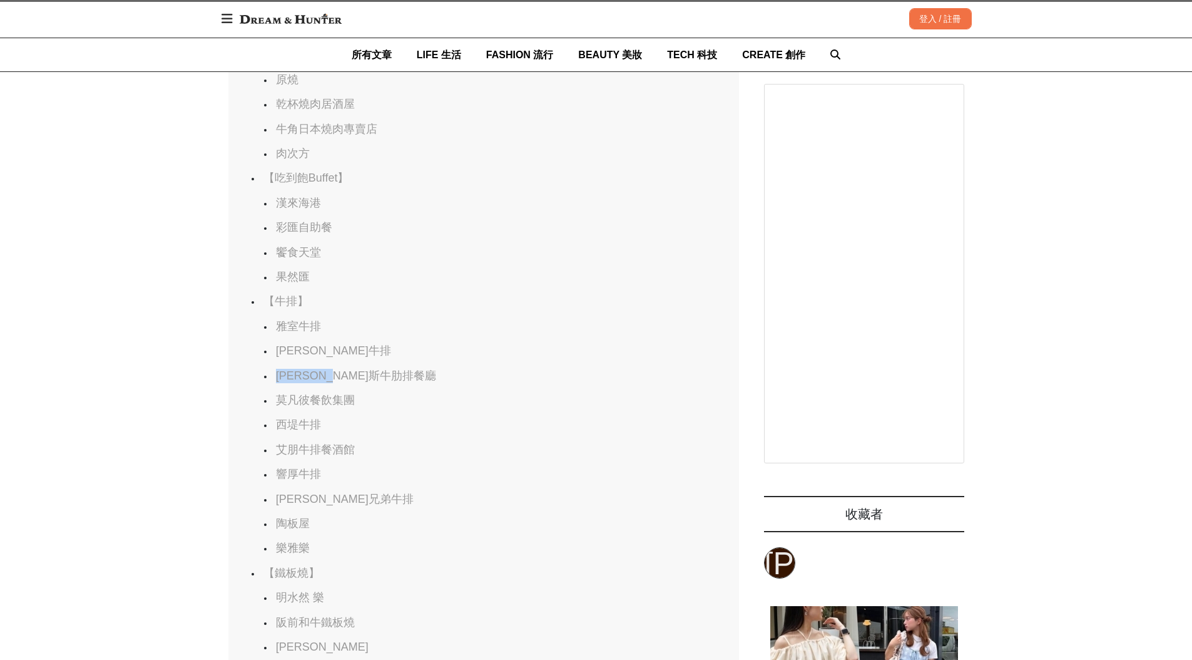
scroll to position [0, 1021]
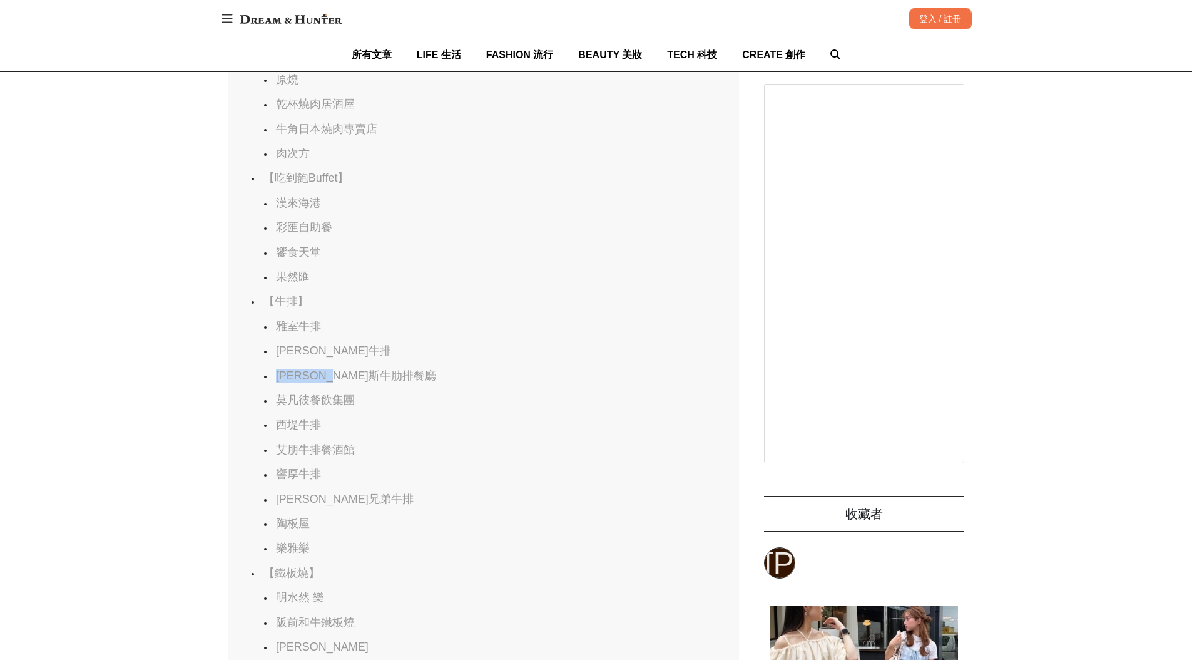
click at [310, 371] on link "[PERSON_NAME]斯牛肋排餐廳" at bounding box center [356, 375] width 160 height 13
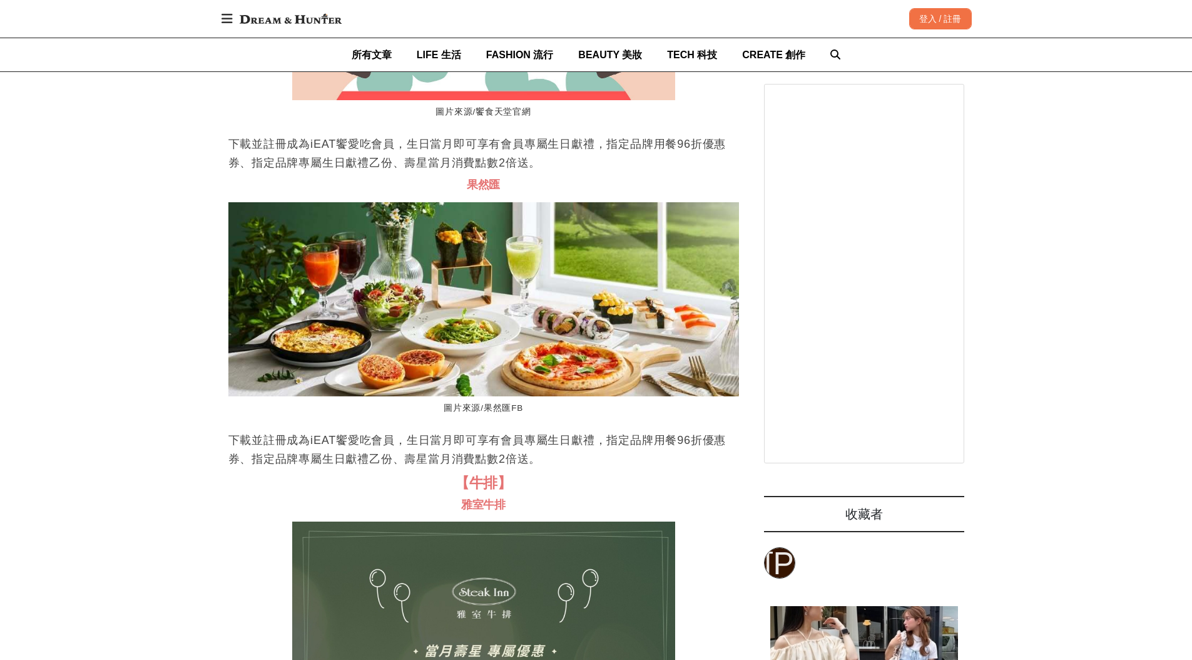
scroll to position [0, 0]
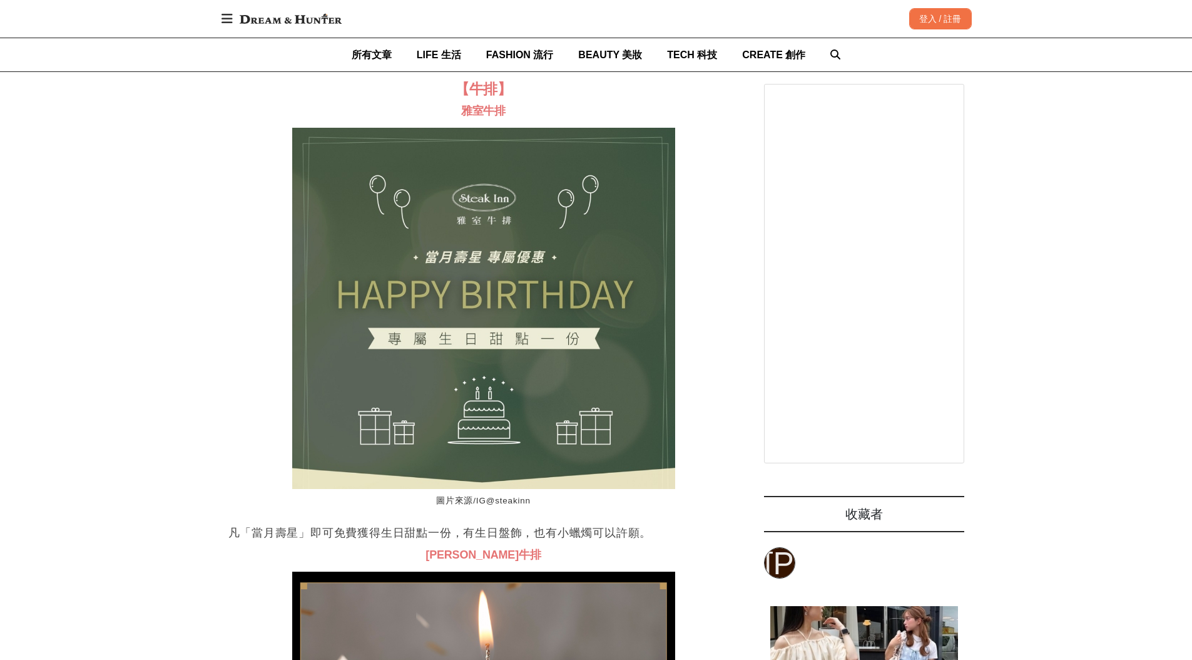
click at [488, 114] on span "雅室牛排" at bounding box center [483, 110] width 44 height 13
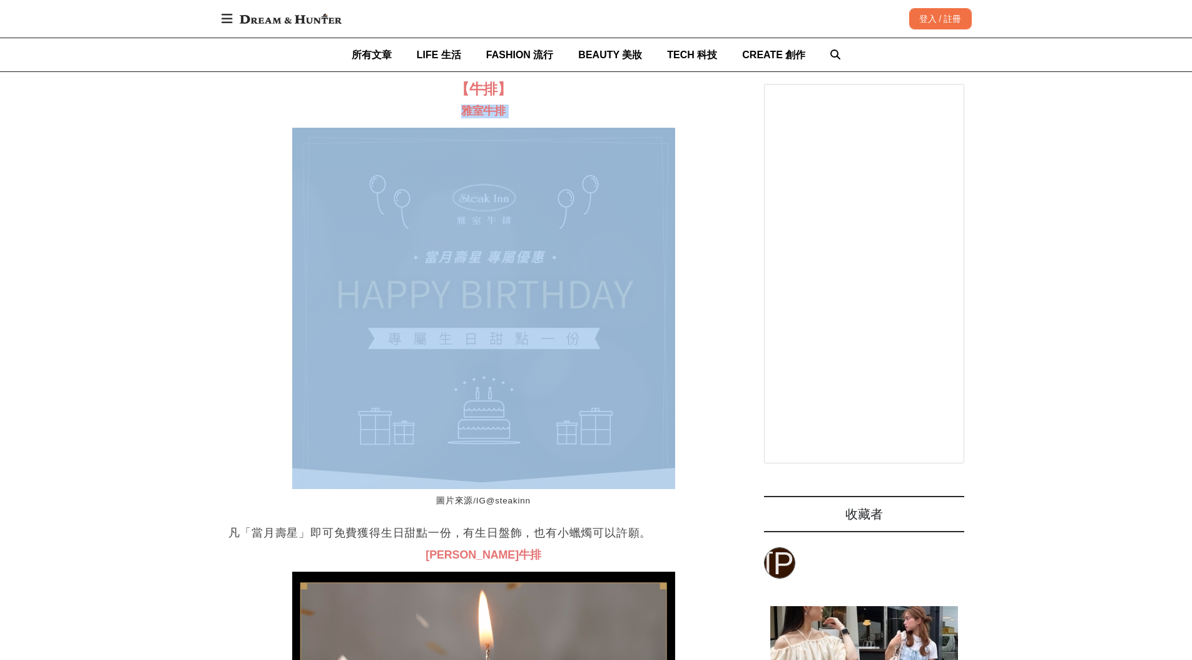
click at [488, 114] on span "雅室牛排" at bounding box center [483, 110] width 44 height 13
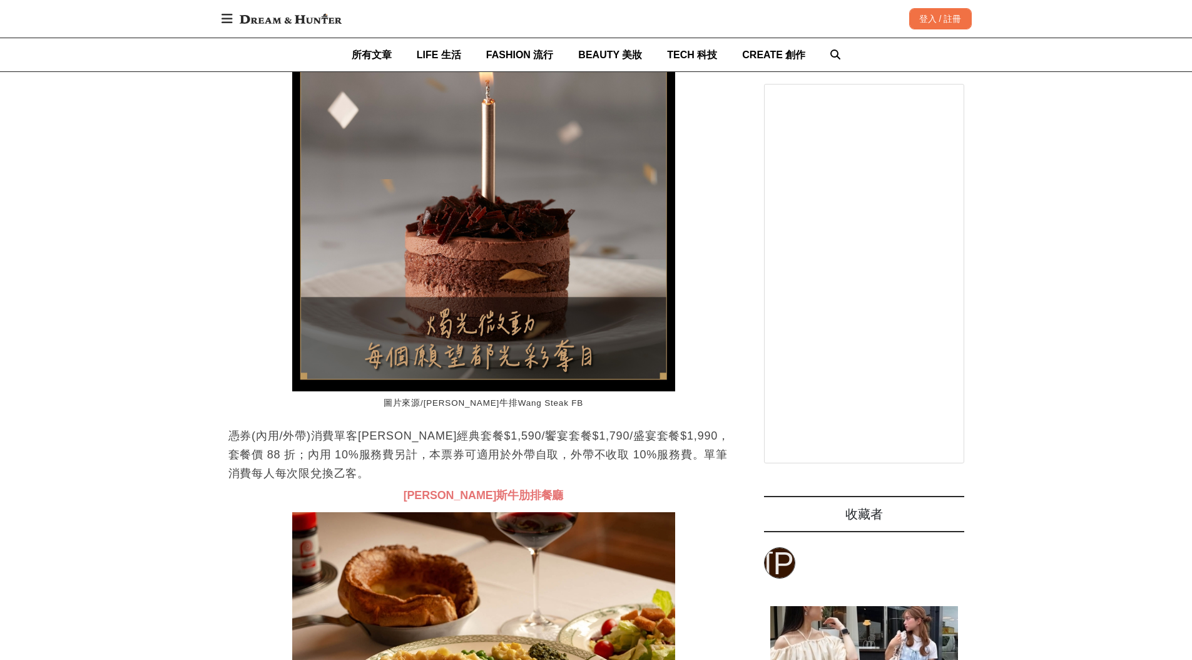
click at [332, 442] on p "憑券(內用/外帶)消費單客[PERSON_NAME]經典套餐$1,590/饗宴套餐$1,790/盛宴套餐$1,990，套餐價 88 折；內用 10%服務費另計…" at bounding box center [483, 454] width 511 height 56
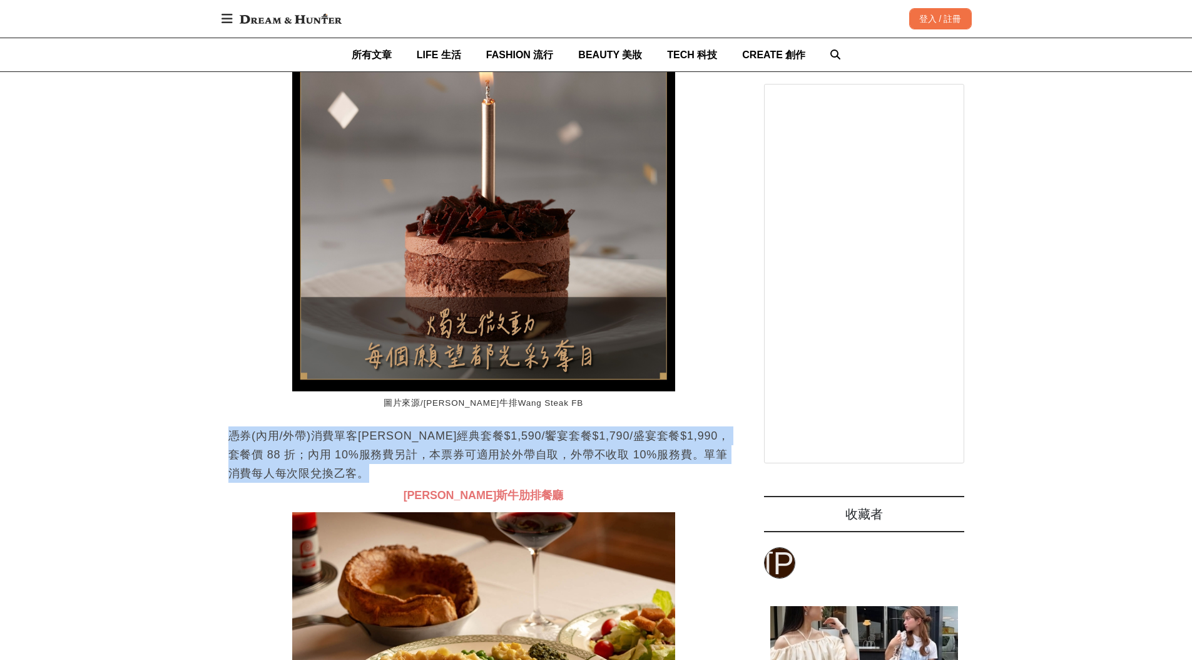
click at [332, 442] on p "憑券(內用/外帶)消費單客[PERSON_NAME]經典套餐$1,590/饗宴套餐$1,790/盛宴套餐$1,990，套餐價 88 折；內用 10%服務費另計…" at bounding box center [483, 454] width 511 height 56
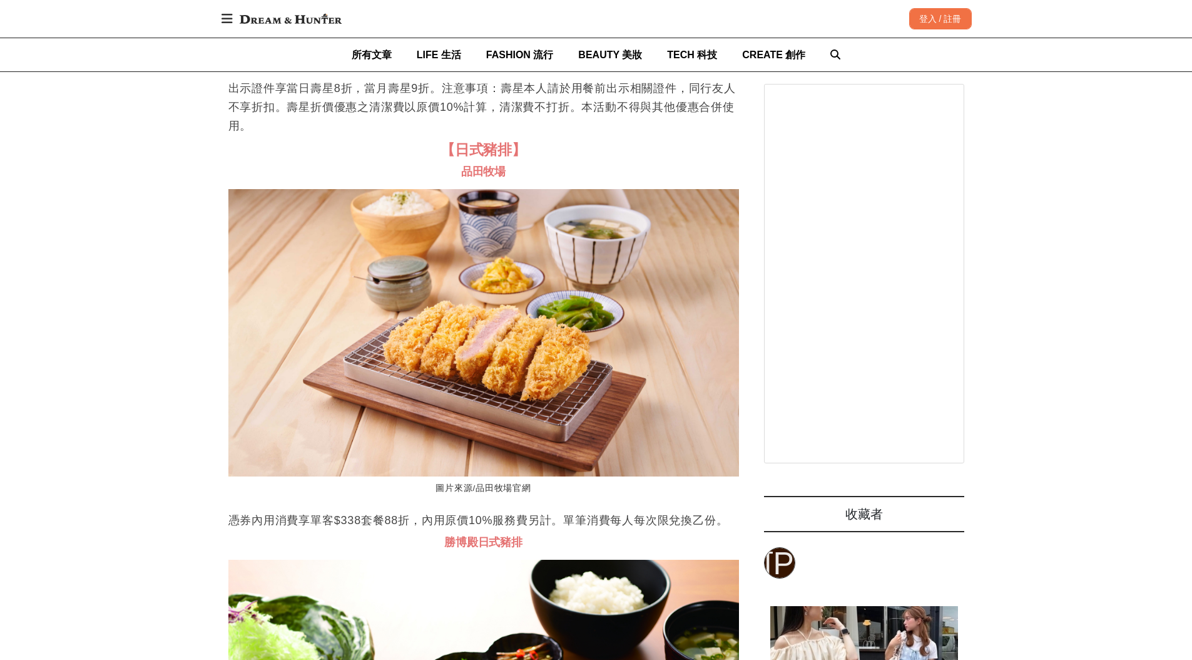
scroll to position [25266, 0]
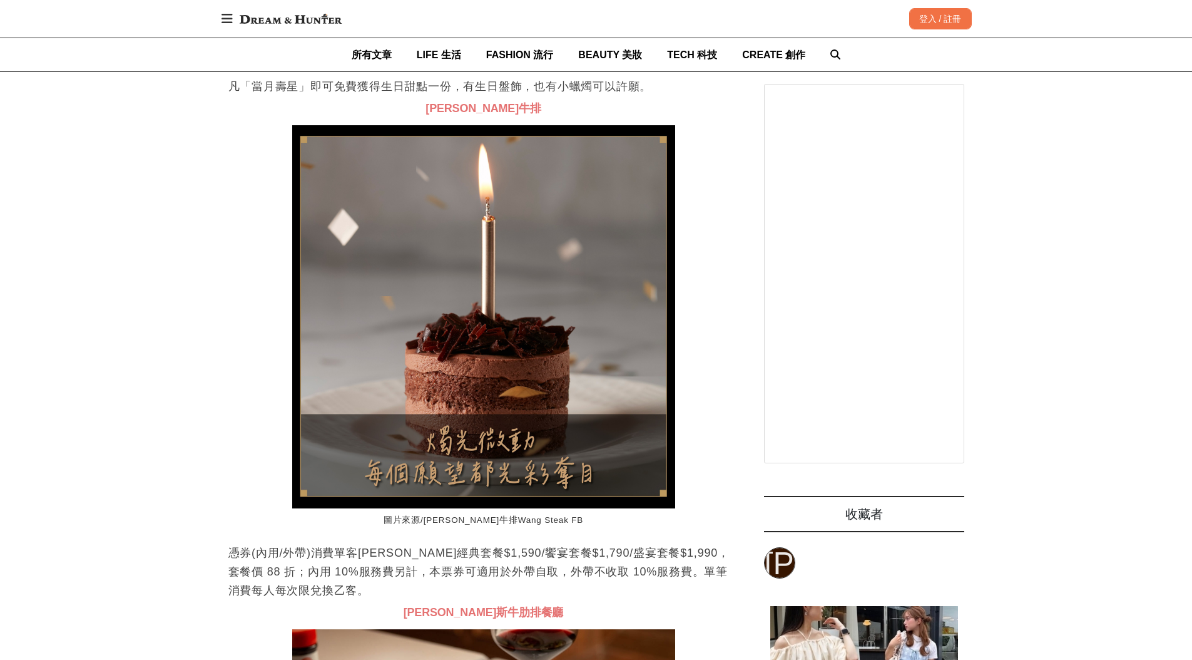
click at [484, 113] on span "[PERSON_NAME]牛排" at bounding box center [482, 108] width 115 height 13
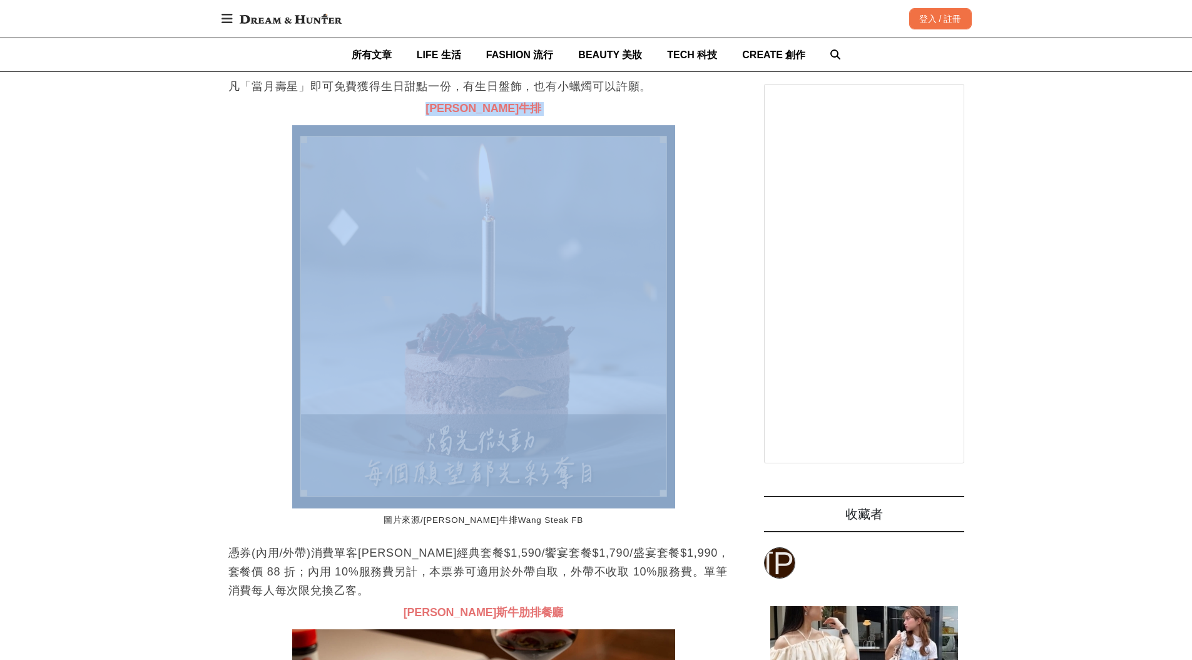
click at [484, 113] on span "[PERSON_NAME]牛排" at bounding box center [482, 108] width 115 height 13
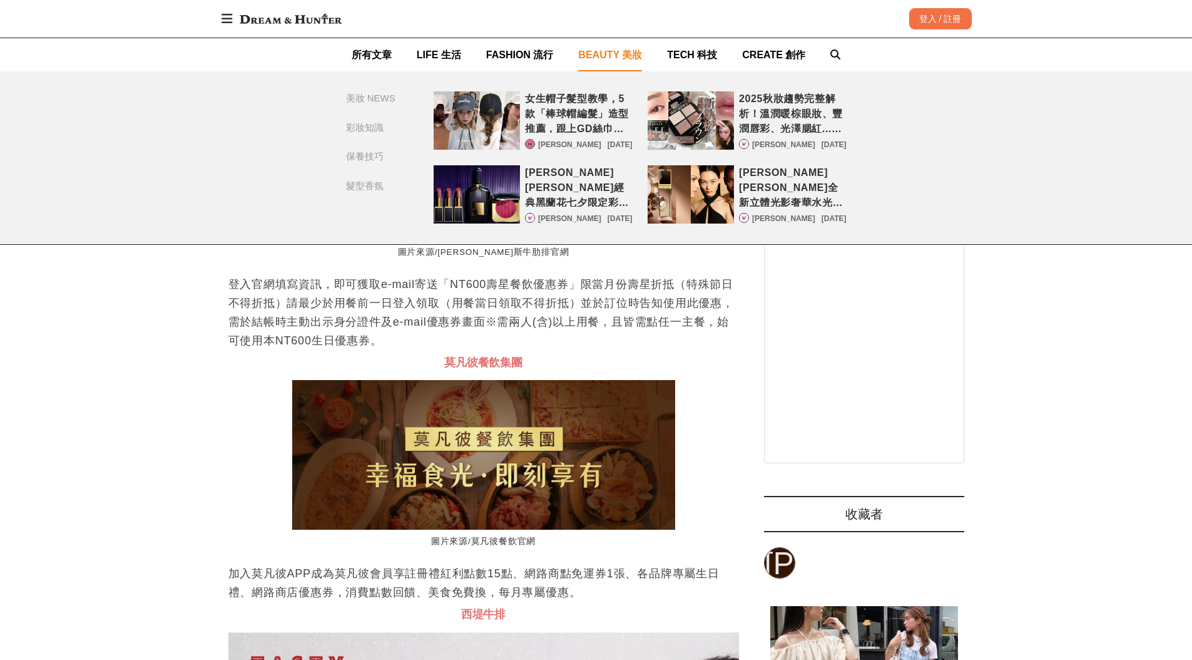
scroll to position [0, 1532]
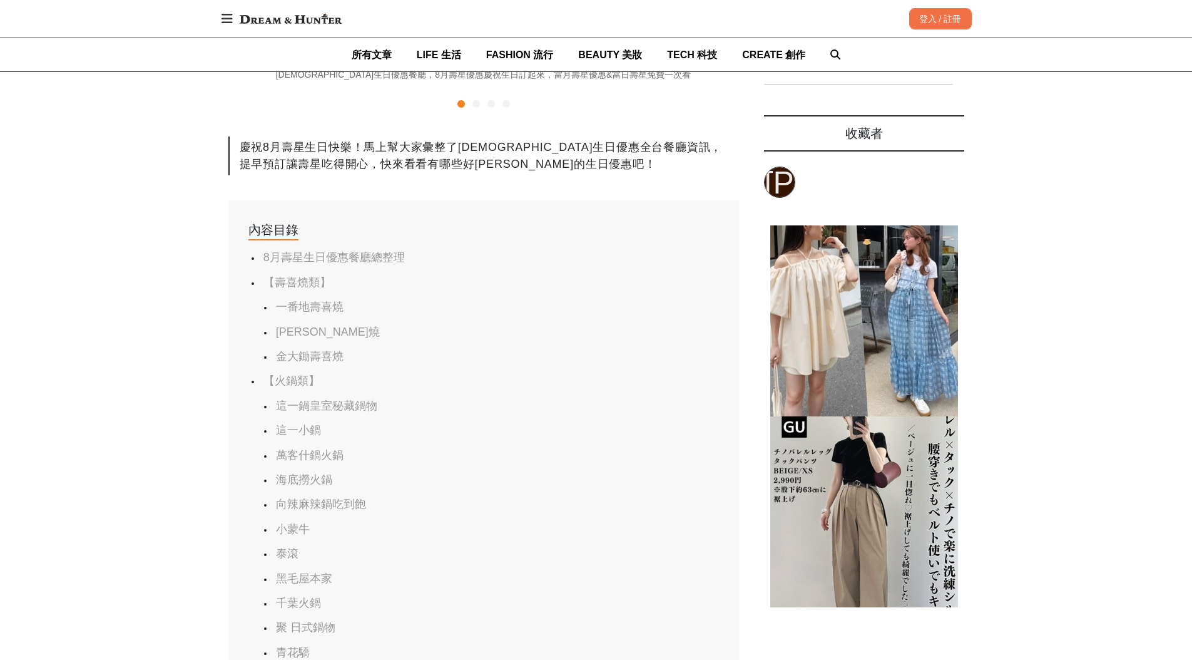
scroll to position [720, 0]
